Goal: Communication & Community: Answer question/provide support

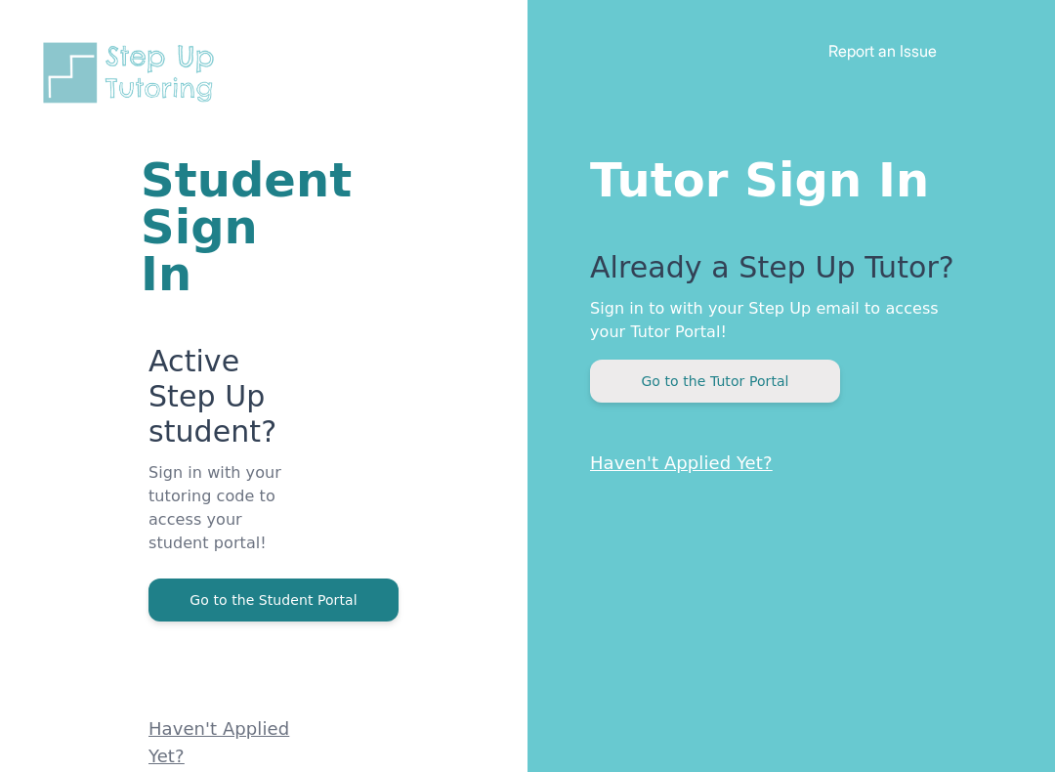
click at [765, 377] on button "Go to the Tutor Portal" at bounding box center [715, 380] width 250 height 43
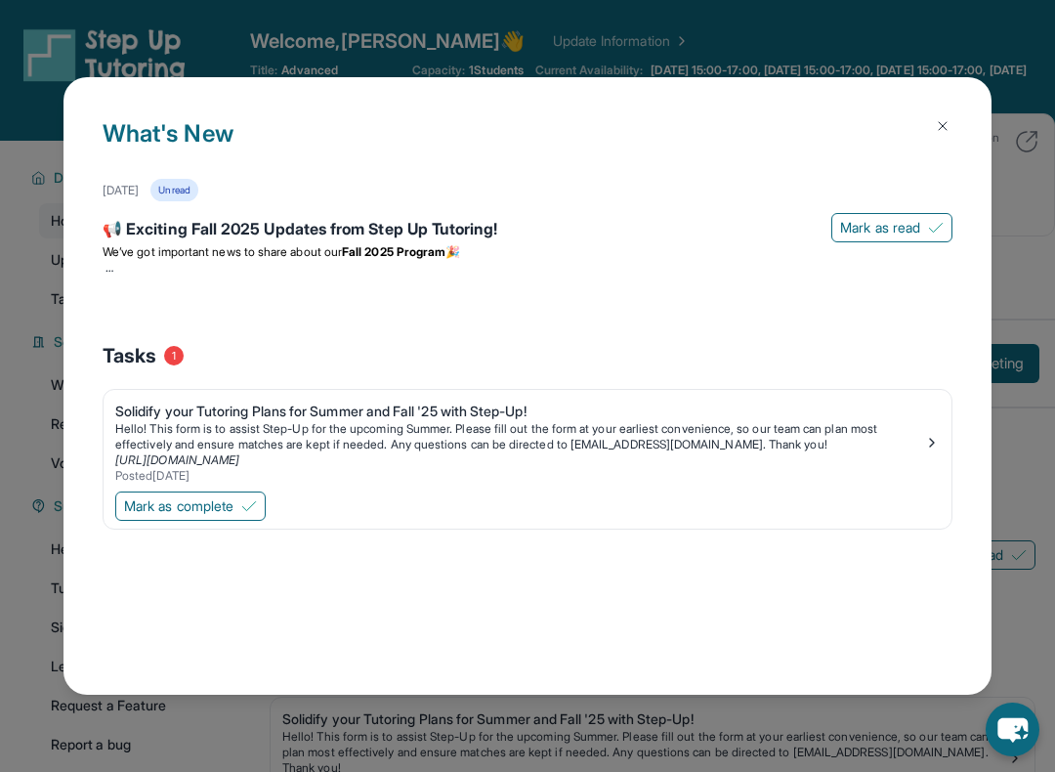
click at [940, 121] on img at bounding box center [943, 126] width 16 height 16
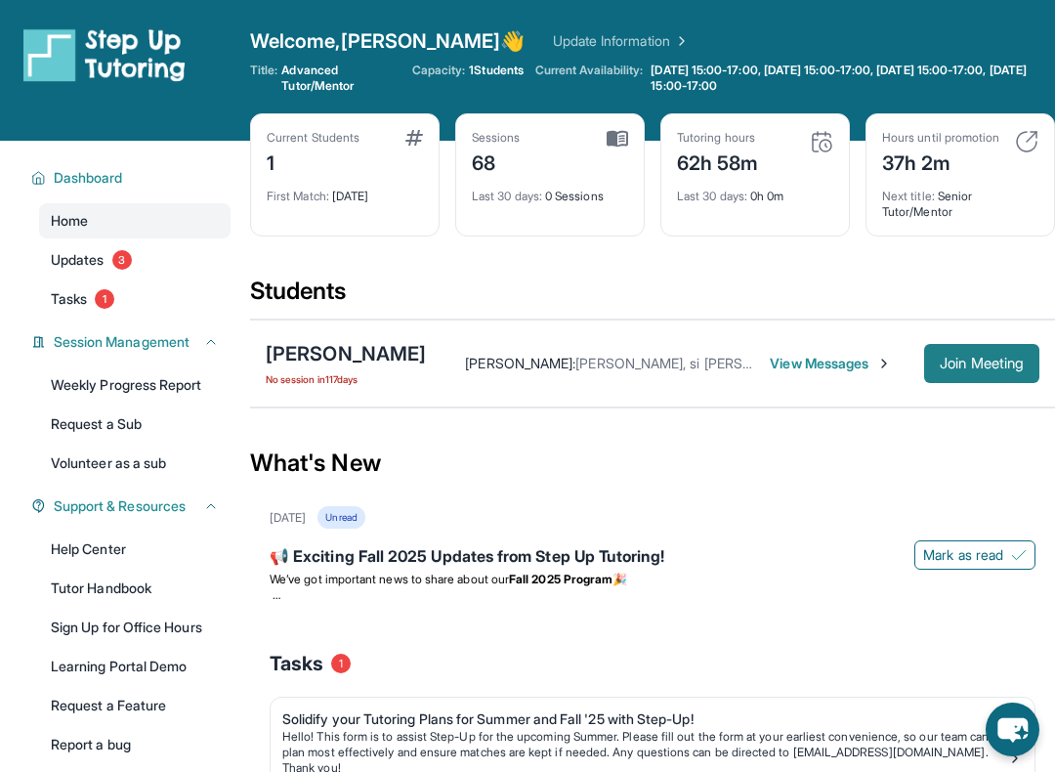
click at [996, 362] on span "Join Meeting" at bounding box center [982, 364] width 84 height 12
